Goal: Transaction & Acquisition: Purchase product/service

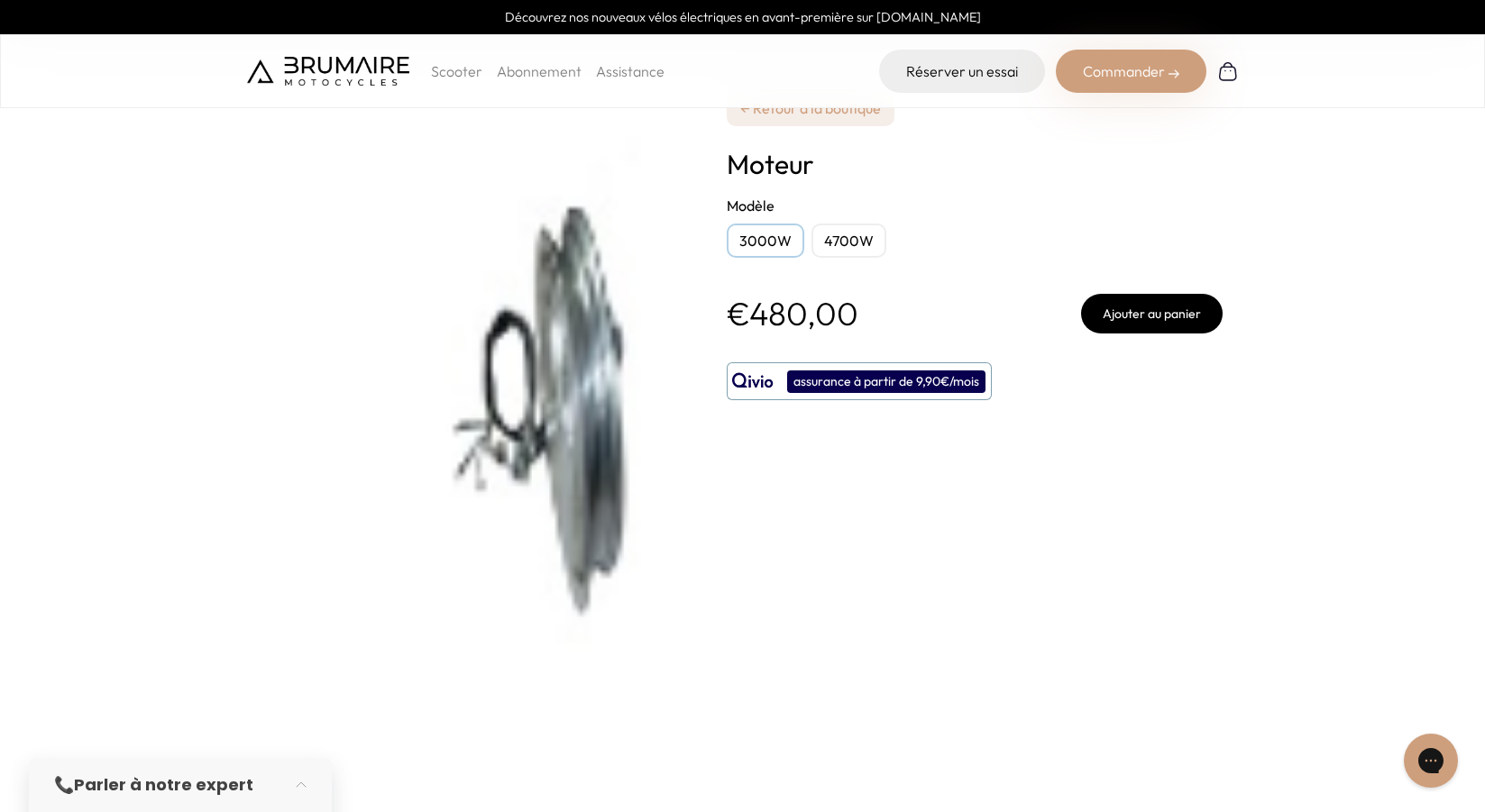
click at [845, 234] on div "4700W" at bounding box center [848, 240] width 75 height 34
click at [972, 294] on div "€480,00 Ajouter au panier" at bounding box center [975, 314] width 496 height 40
click at [765, 241] on div "3000W" at bounding box center [765, 240] width 78 height 34
click at [1136, 320] on button "Ajouter au panier" at bounding box center [1152, 314] width 142 height 40
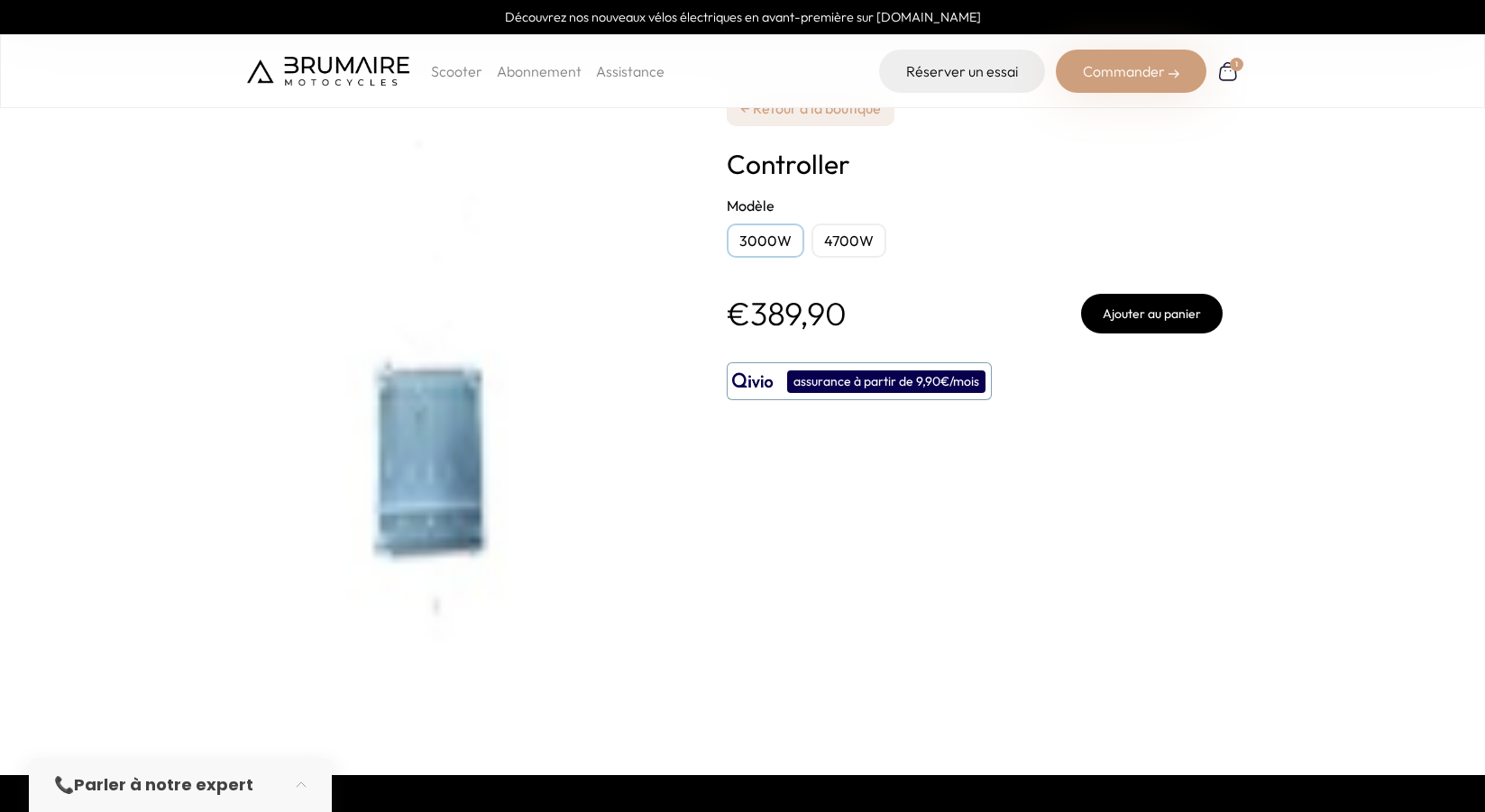
click at [1119, 310] on button "Ajouter au panier" at bounding box center [1152, 314] width 142 height 40
